Goal: Transaction & Acquisition: Download file/media

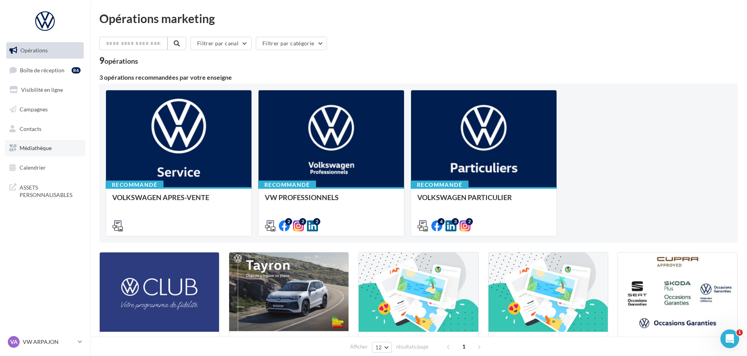
click at [32, 153] on link "Médiathèque" at bounding box center [45, 148] width 81 height 16
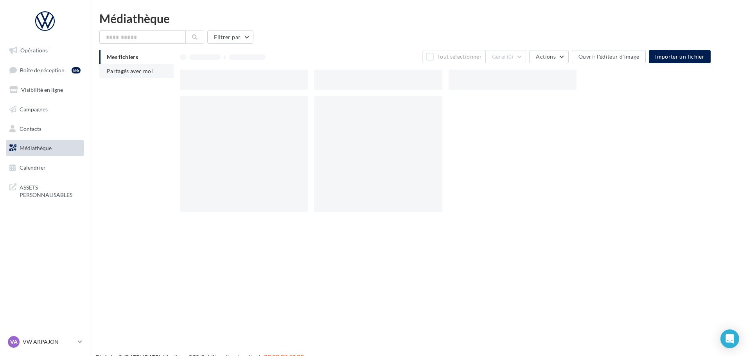
click at [133, 72] on span "Partagés avec moi" at bounding box center [130, 71] width 46 height 7
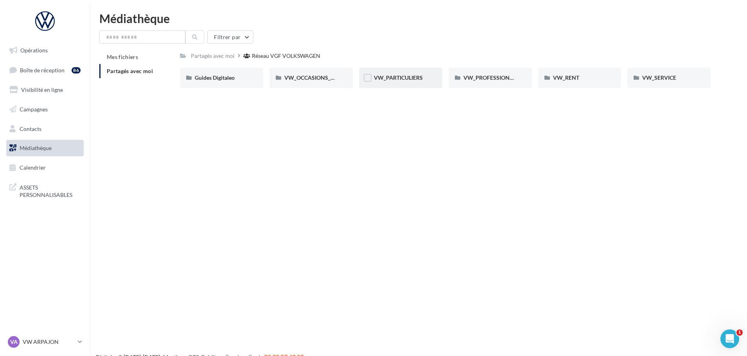
click at [390, 75] on span "VW_PARTICULIERS" at bounding box center [398, 77] width 49 height 7
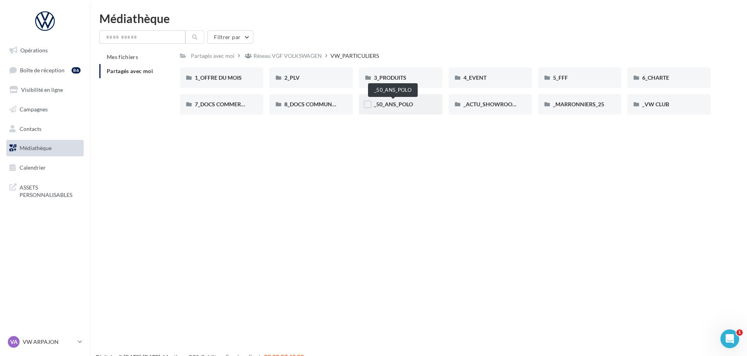
click at [386, 106] on span "_50_ANS_POLO" at bounding box center [393, 104] width 39 height 7
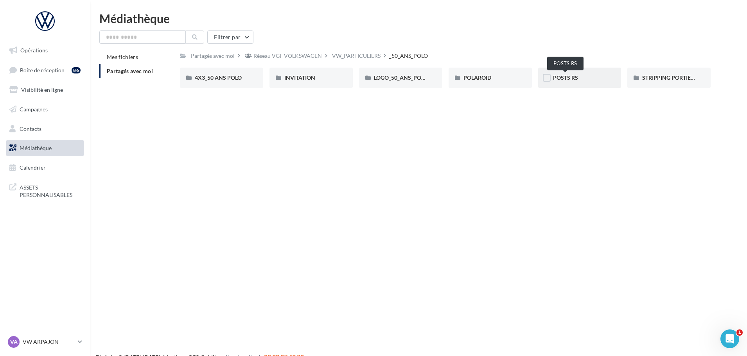
click at [562, 81] on span "POSTS RS" at bounding box center [565, 77] width 25 height 7
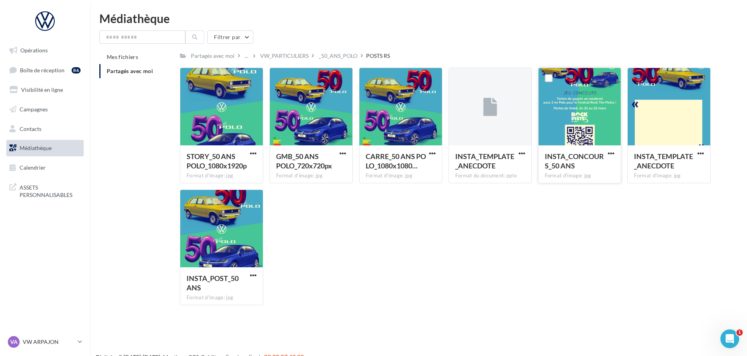
click at [568, 109] on div at bounding box center [579, 107] width 82 height 78
click at [621, 156] on div "INSTA_CONCOURS_50 ANS Format d'image: jpg INSTA_CONCOURS_50 ANS" at bounding box center [583, 126] width 90 height 116
click at [608, 155] on span "button" at bounding box center [610, 153] width 7 height 7
click at [569, 170] on button "Télécharger" at bounding box center [576, 169] width 78 height 20
